Goal: Task Accomplishment & Management: Manage account settings

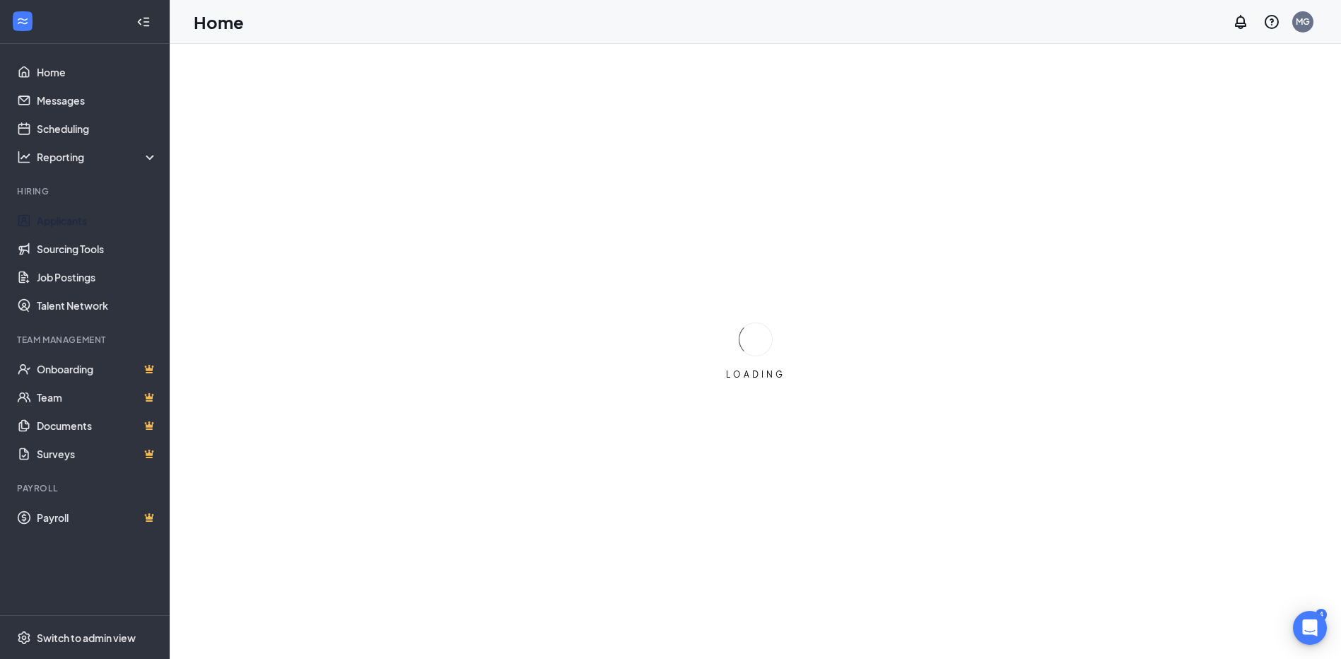
drag, startPoint x: 61, startPoint y: 225, endPoint x: 310, endPoint y: 267, distance: 253.1
click at [61, 225] on link "Applicants" at bounding box center [97, 220] width 121 height 28
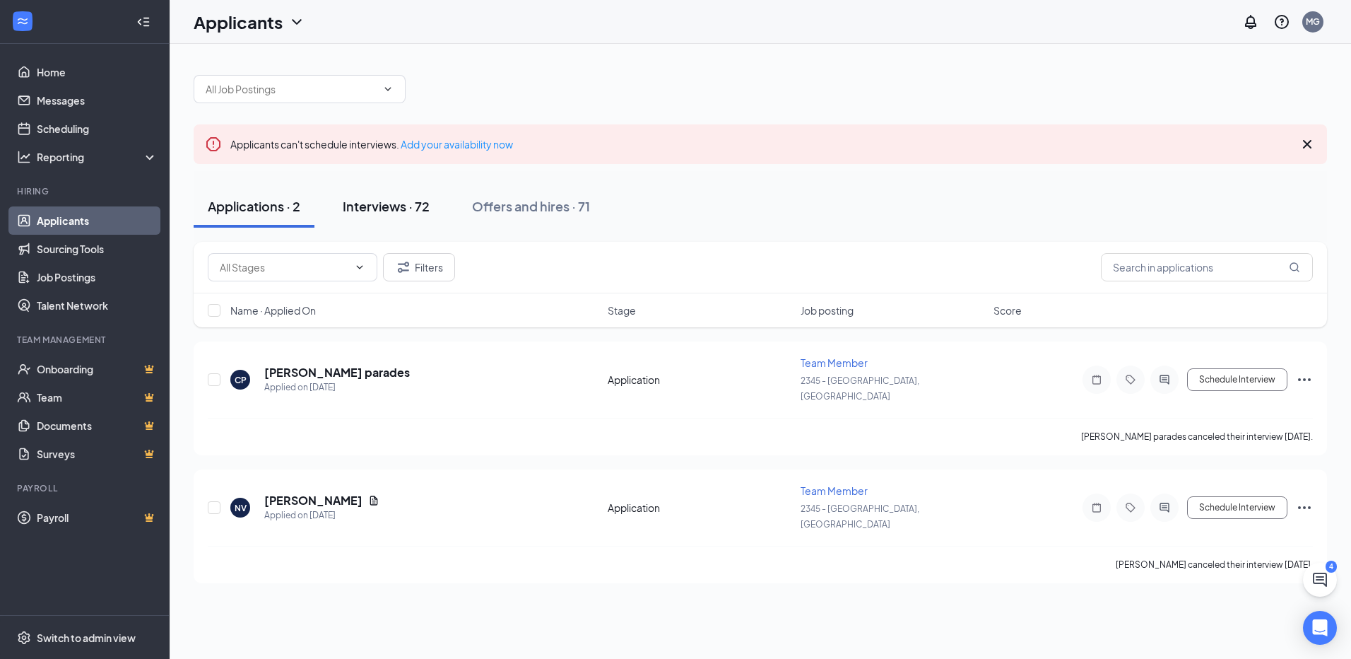
click at [404, 207] on div "Interviews · 72" at bounding box center [386, 206] width 87 height 18
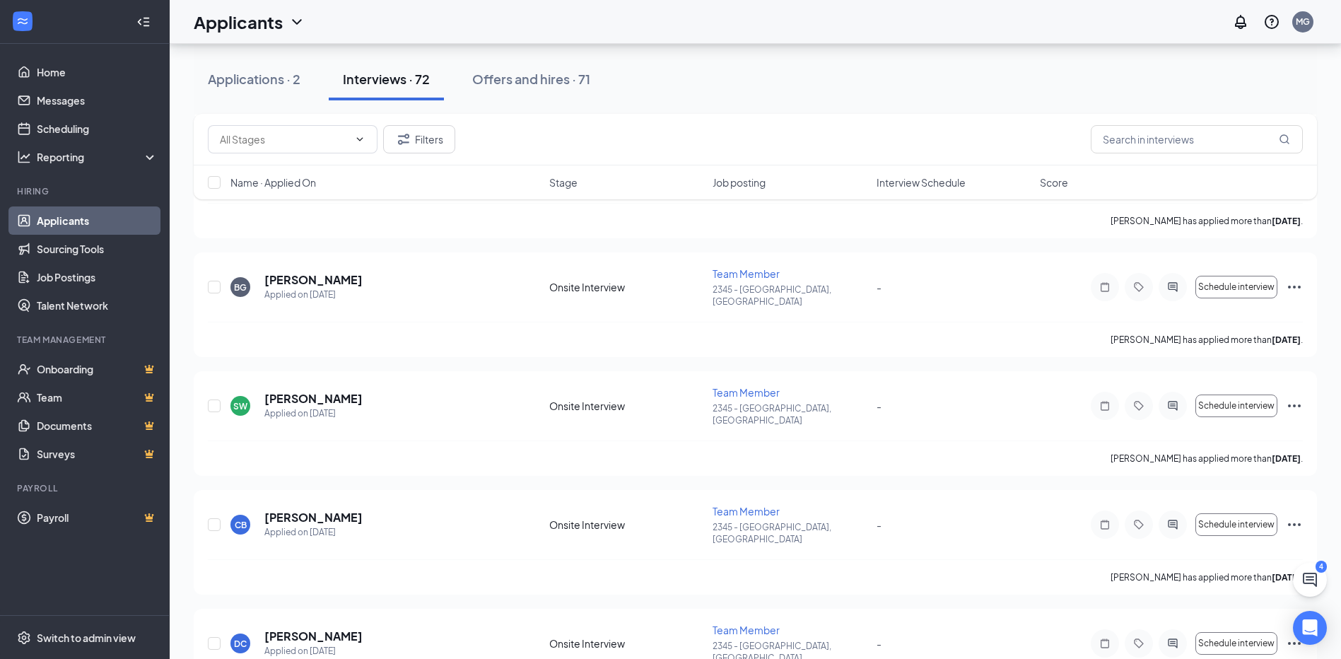
scroll to position [2756, 0]
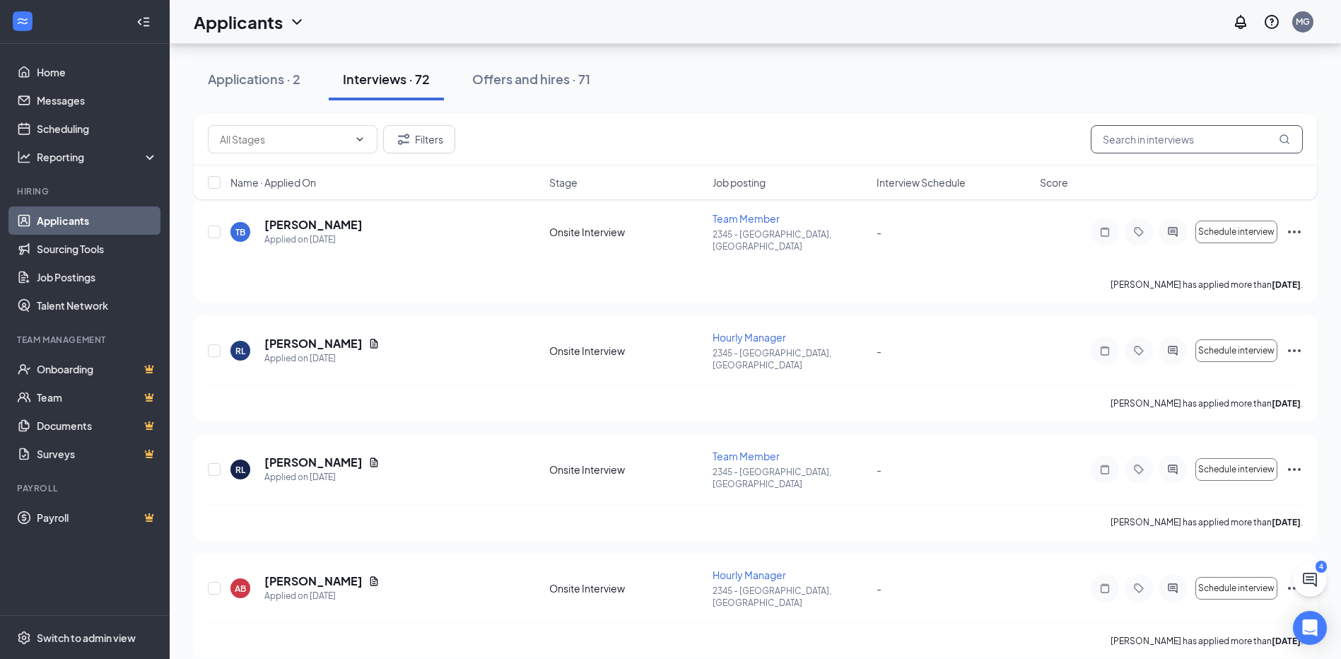
click at [1175, 129] on input "text" at bounding box center [1197, 139] width 212 height 28
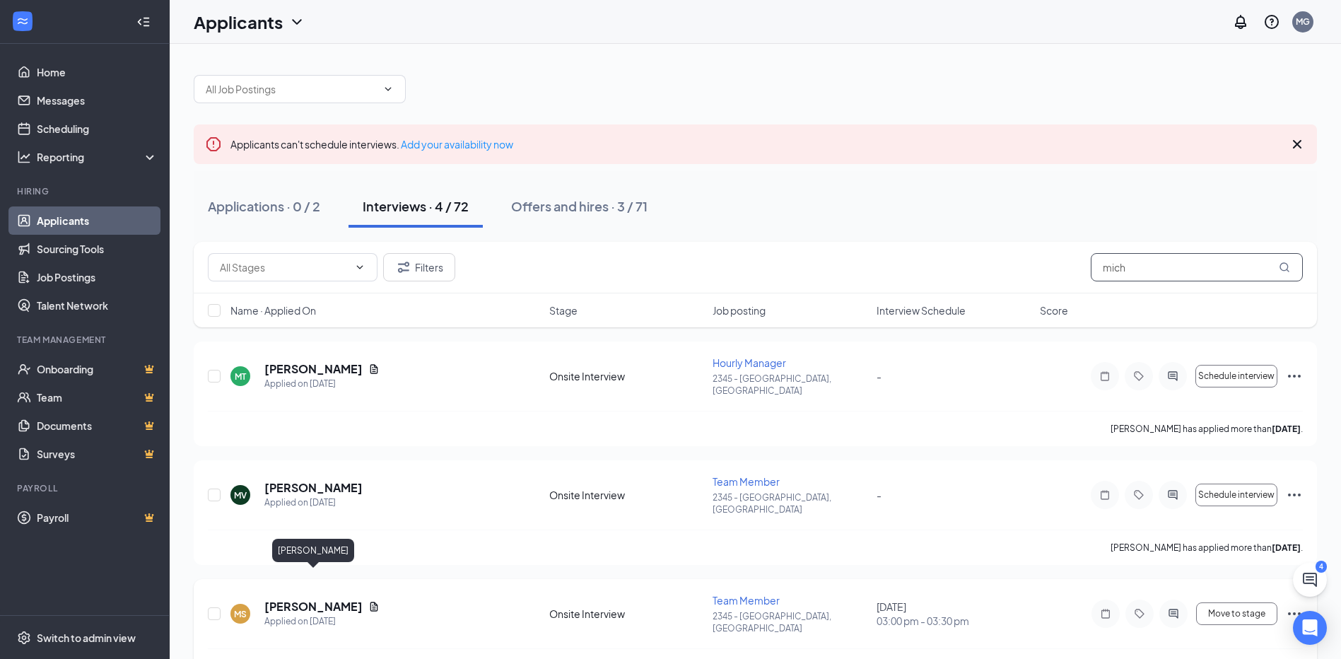
type input "mich"
click at [341, 599] on h5 "[PERSON_NAME]" at bounding box center [313, 607] width 98 height 16
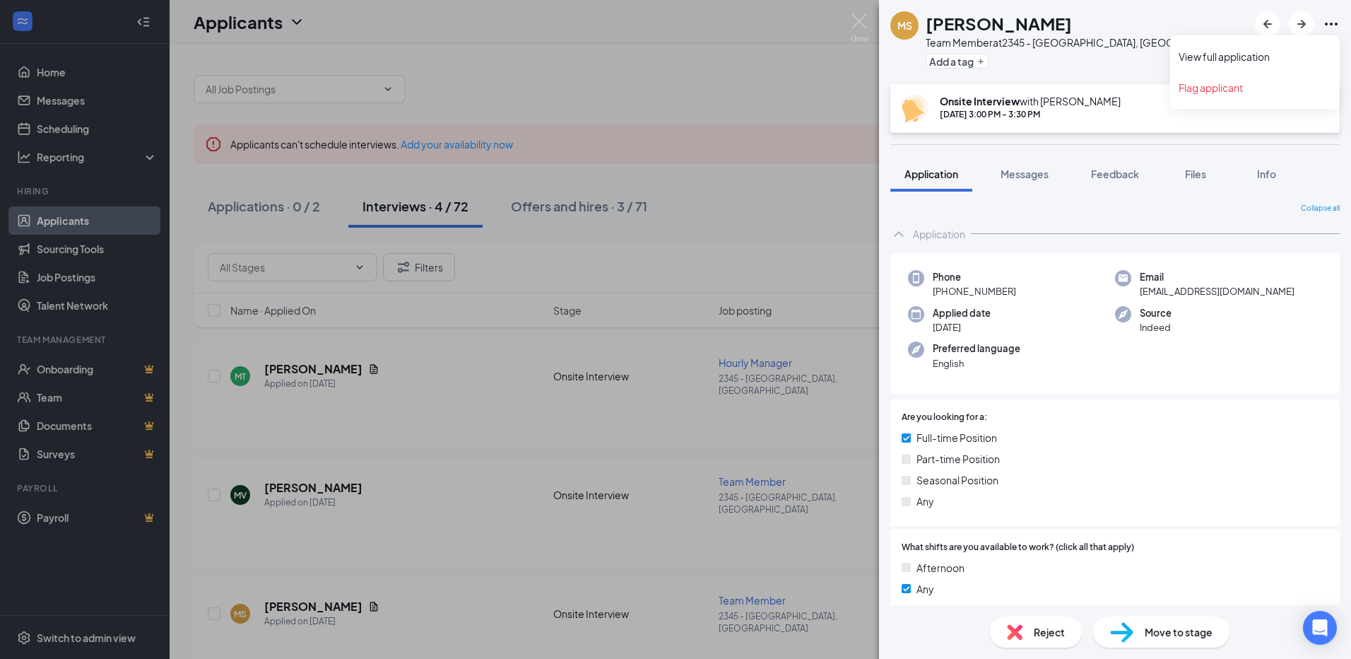
click at [1332, 23] on icon "Ellipses" at bounding box center [1331, 24] width 13 height 3
click at [1240, 57] on link "View full application" at bounding box center [1255, 56] width 153 height 14
click at [489, 602] on div "[PERSON_NAME] Team Member at 2345 - [PERSON_NAME], [GEOGRAPHIC_DATA] Add a tag …" at bounding box center [675, 329] width 1351 height 659
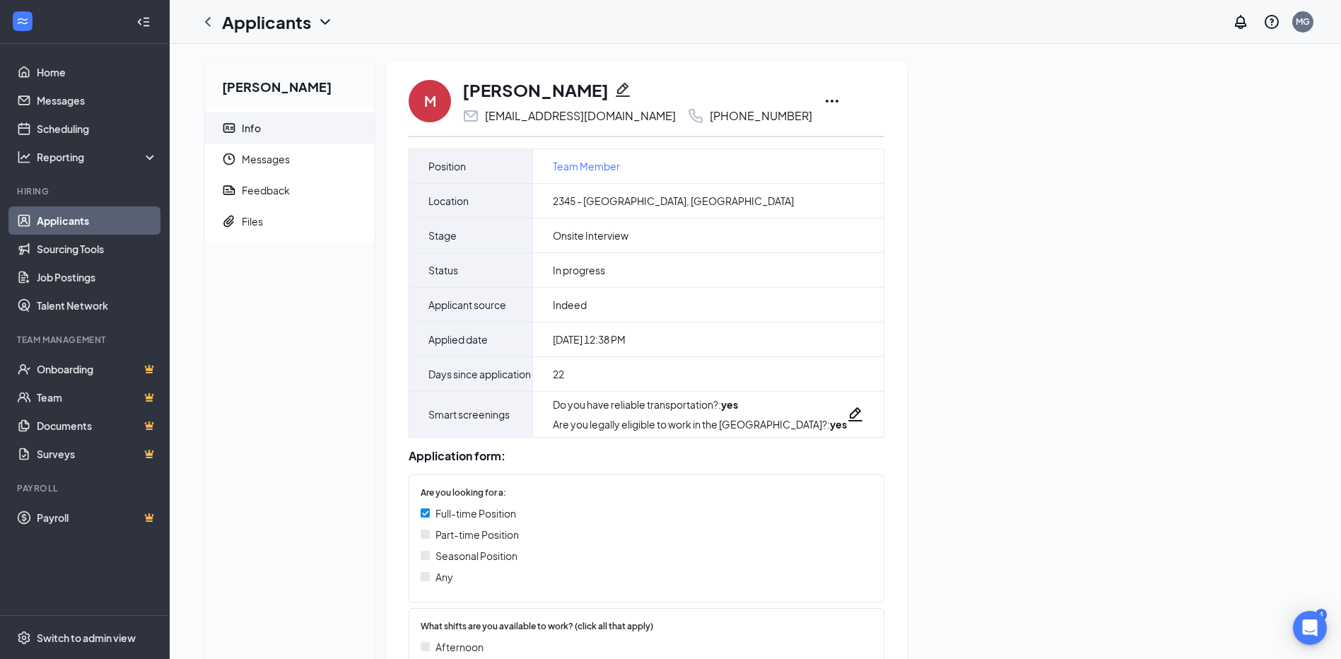
click at [823, 104] on icon "Ellipses" at bounding box center [831, 101] width 17 height 17
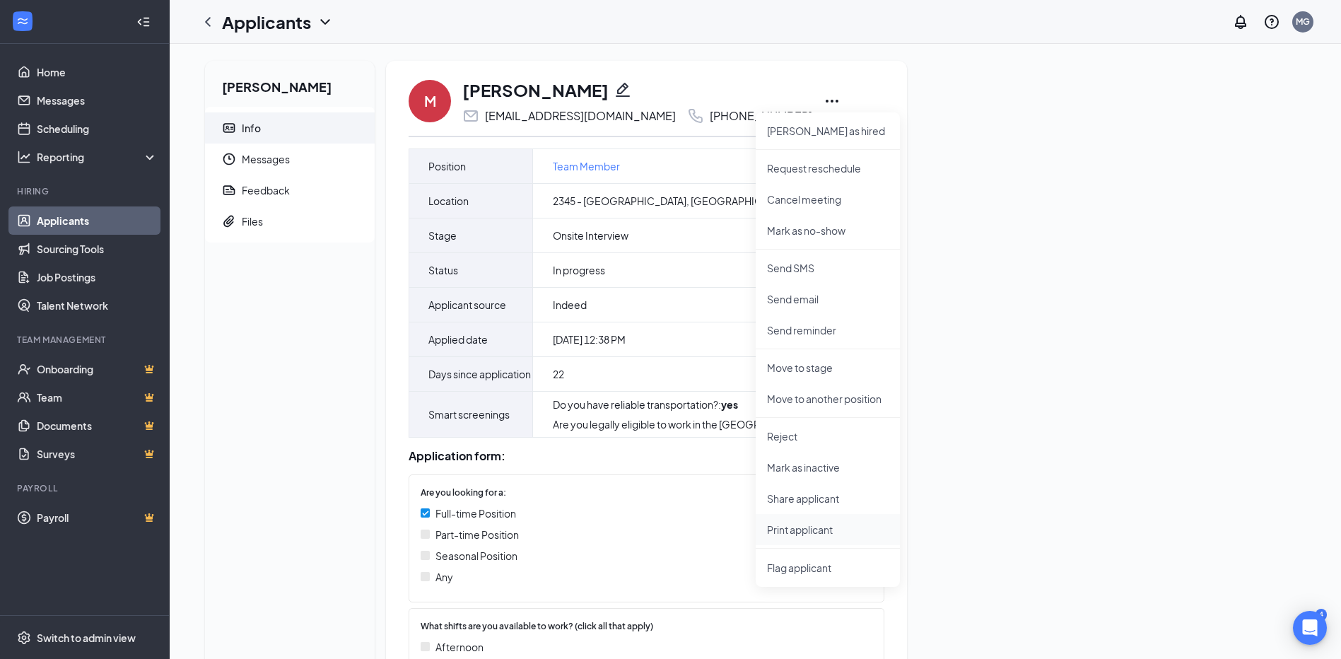
click at [801, 534] on p "Print applicant" at bounding box center [828, 529] width 122 height 14
